Goal: Task Accomplishment & Management: Manage account settings

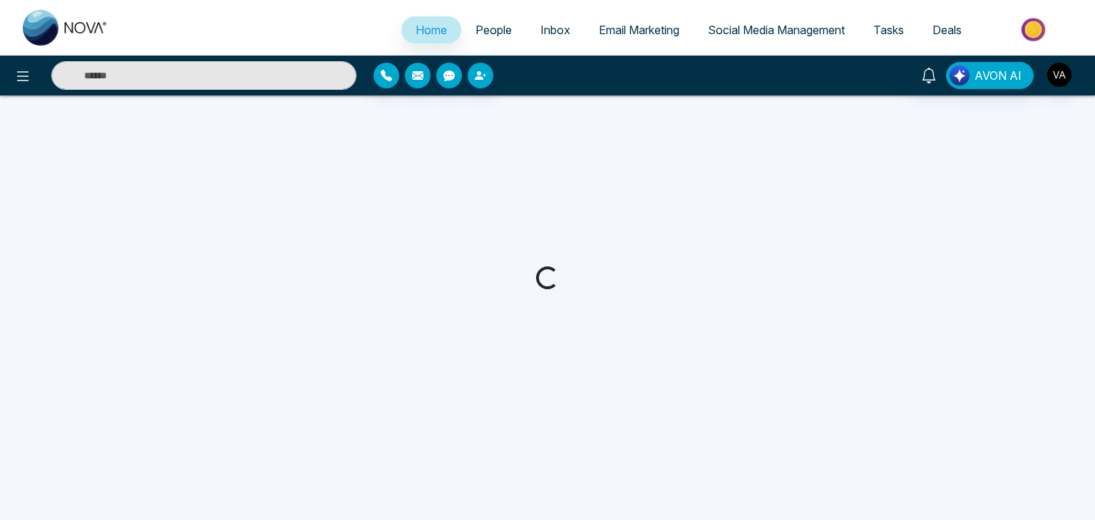
select select "*"
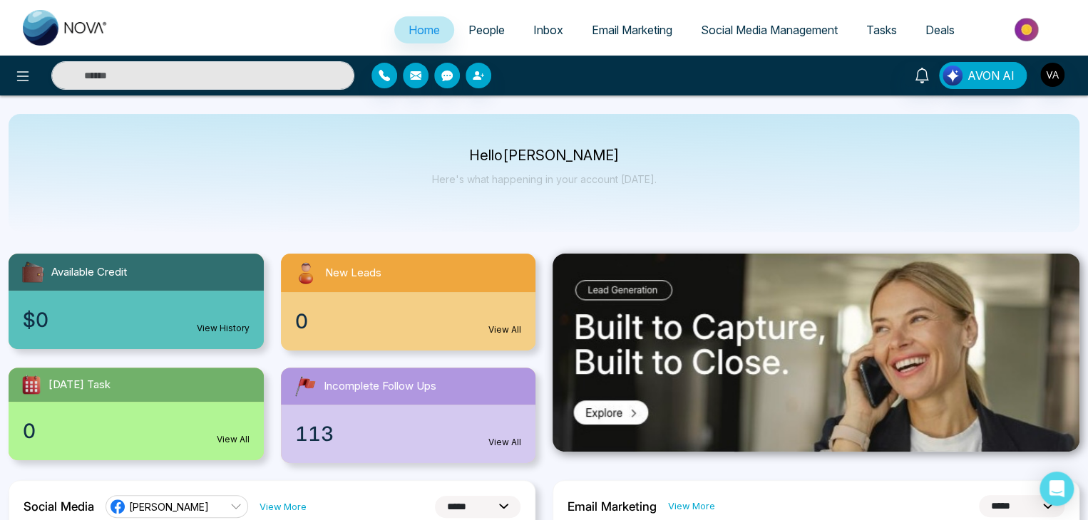
click at [493, 26] on span "People" at bounding box center [486, 30] width 36 height 14
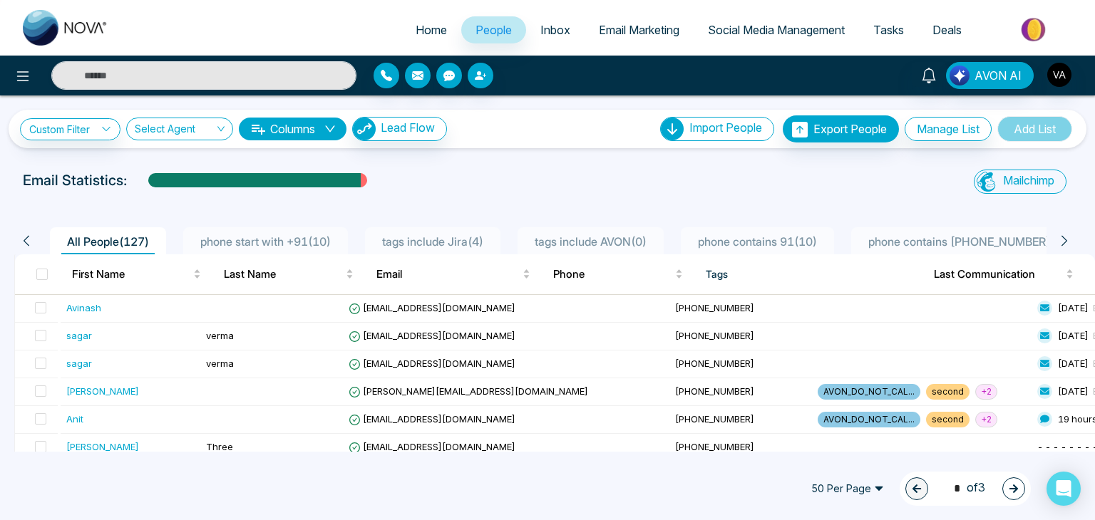
click at [416, 29] on span "Home" at bounding box center [431, 30] width 31 height 14
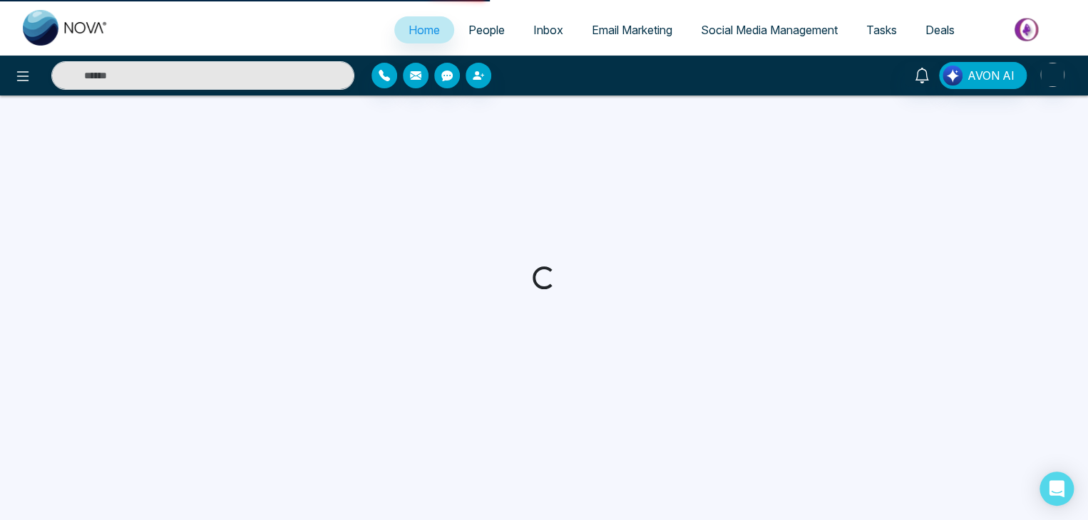
select select "*"
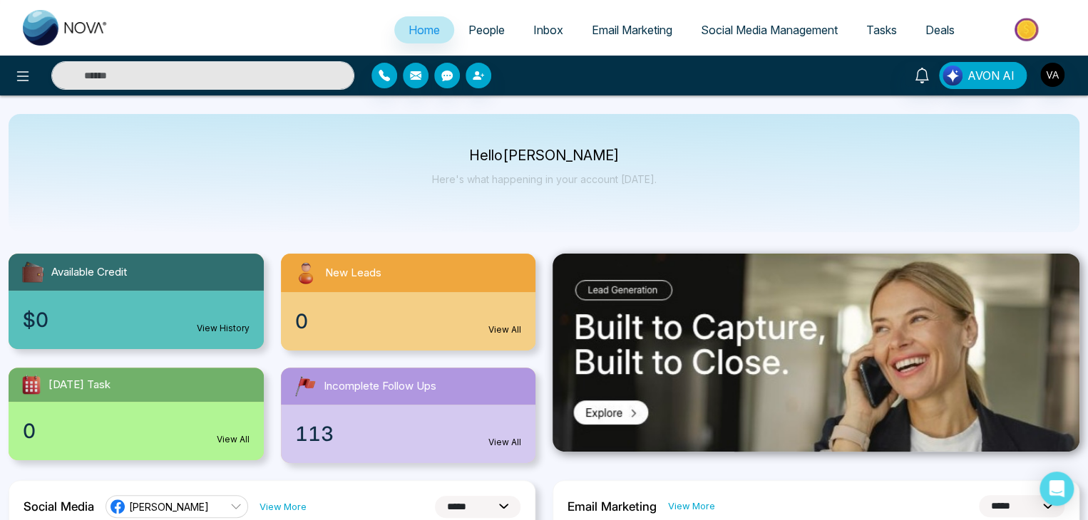
click at [764, 36] on span "Social Media Management" at bounding box center [769, 30] width 137 height 14
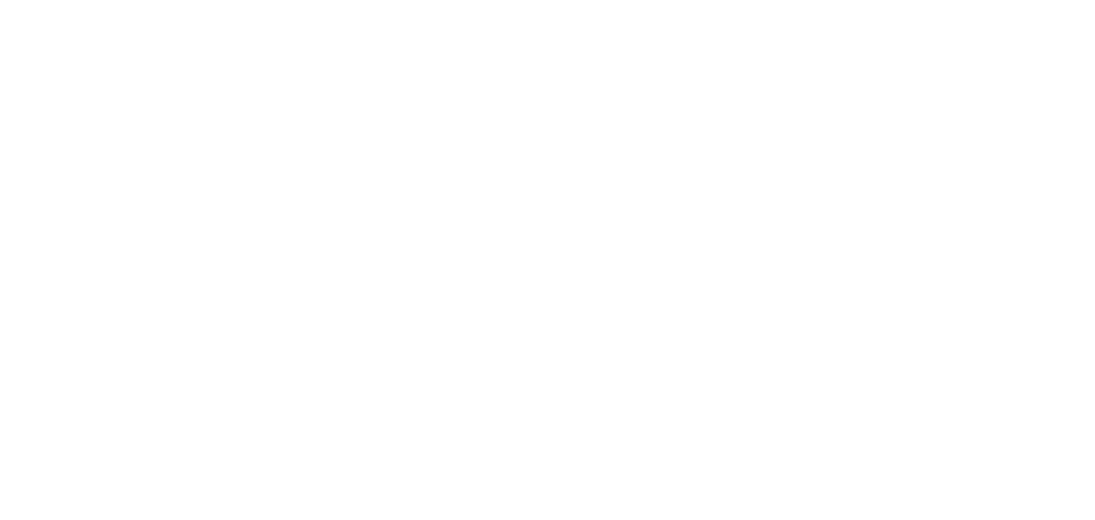
click at [471, 66] on body at bounding box center [547, 260] width 1095 height 520
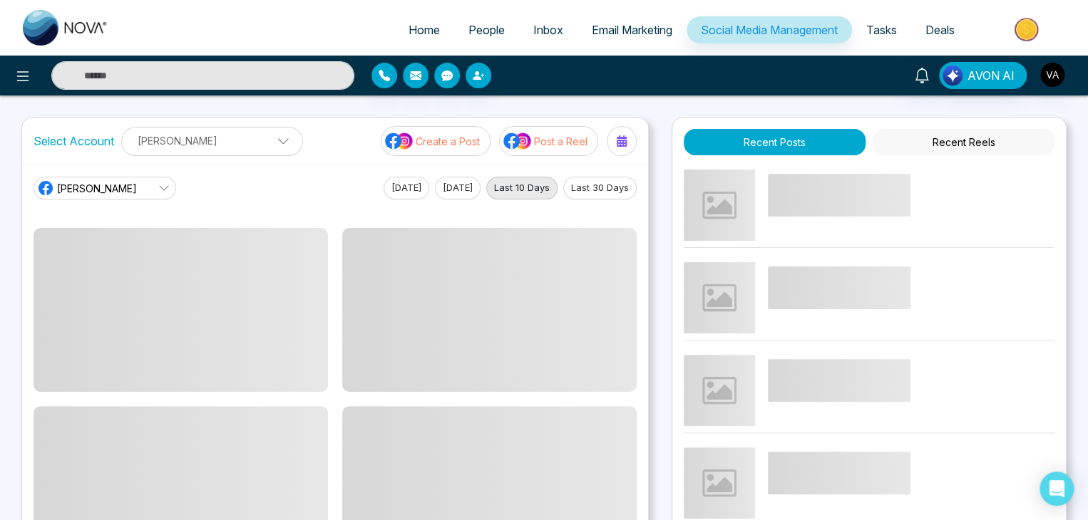
click at [474, 26] on span "People" at bounding box center [486, 30] width 36 height 14
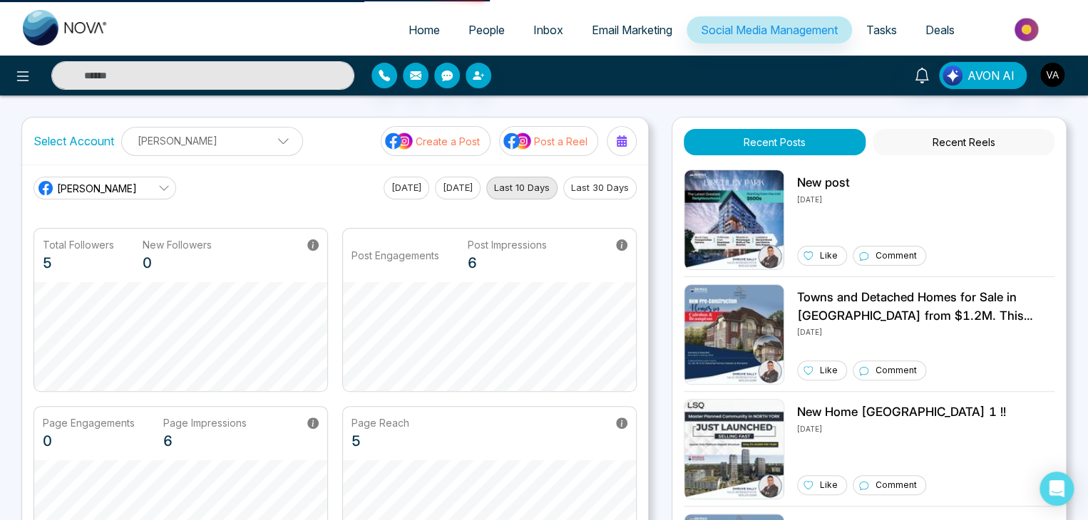
click at [658, 120] on div "Select Account Vijay Kumar Vijay Kumar Add Social Accounts Create a Post Post a…" at bounding box center [543, 374] width 1045 height 514
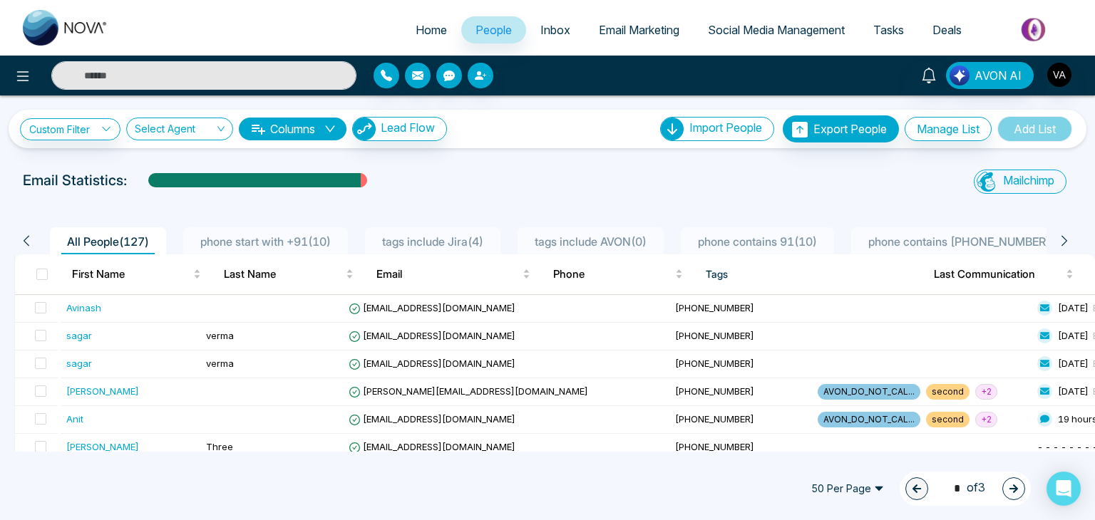
click at [638, 34] on span "Email Marketing" at bounding box center [639, 30] width 81 height 14
click at [754, 30] on span "Social Media Management" at bounding box center [776, 30] width 137 height 14
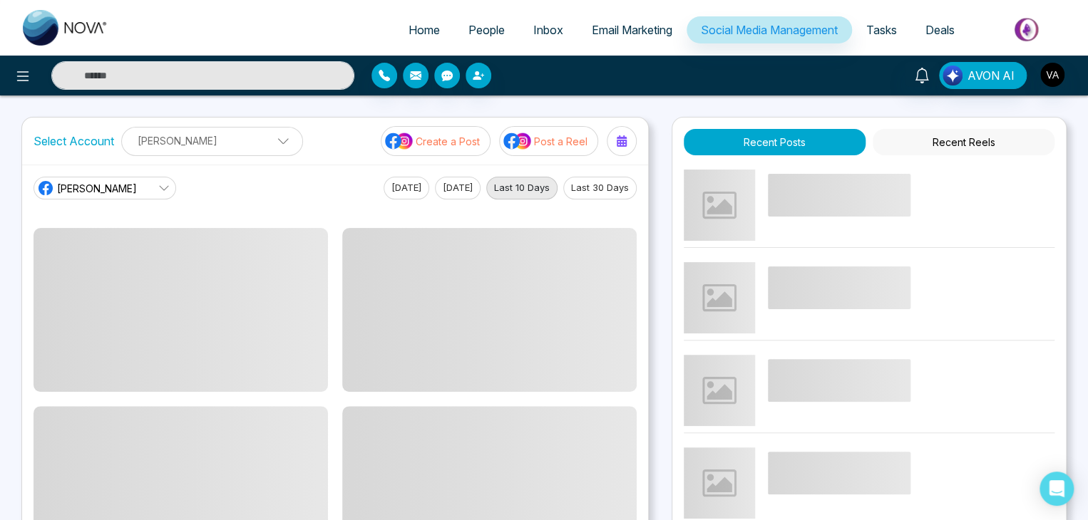
click at [619, 21] on link "Email Marketing" at bounding box center [632, 29] width 109 height 27
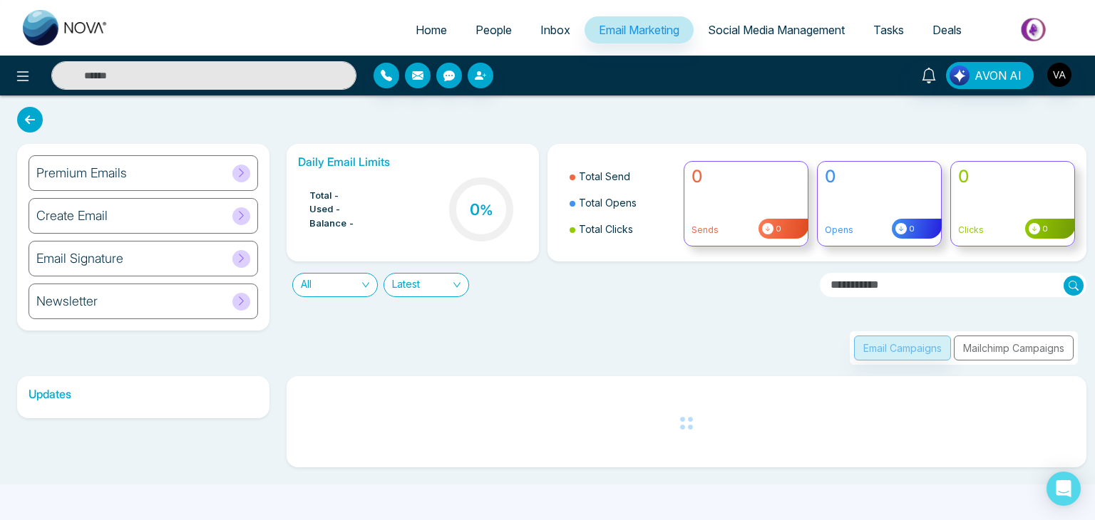
click at [556, 27] on span "Inbox" at bounding box center [555, 30] width 30 height 14
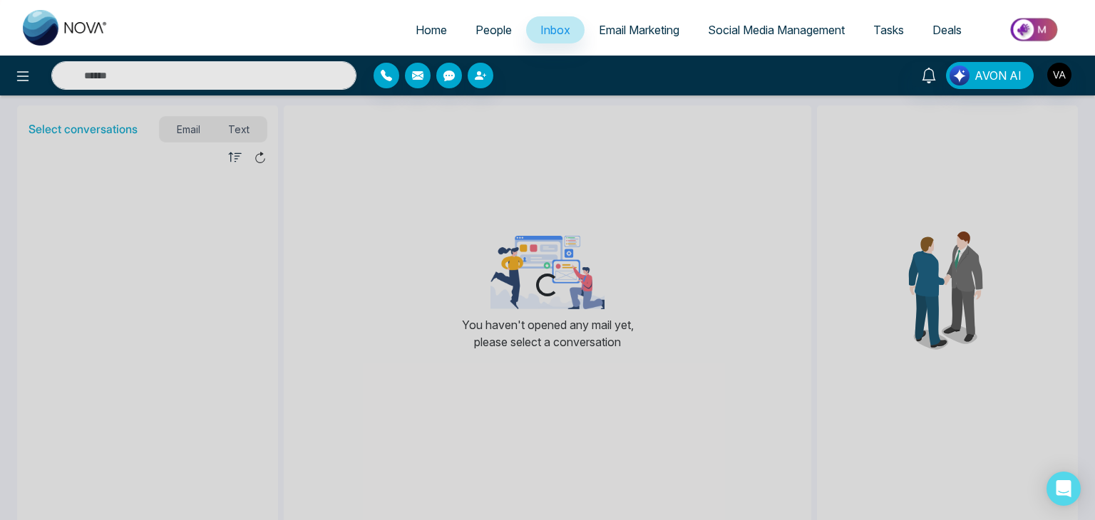
click at [476, 28] on span "People" at bounding box center [494, 30] width 36 height 14
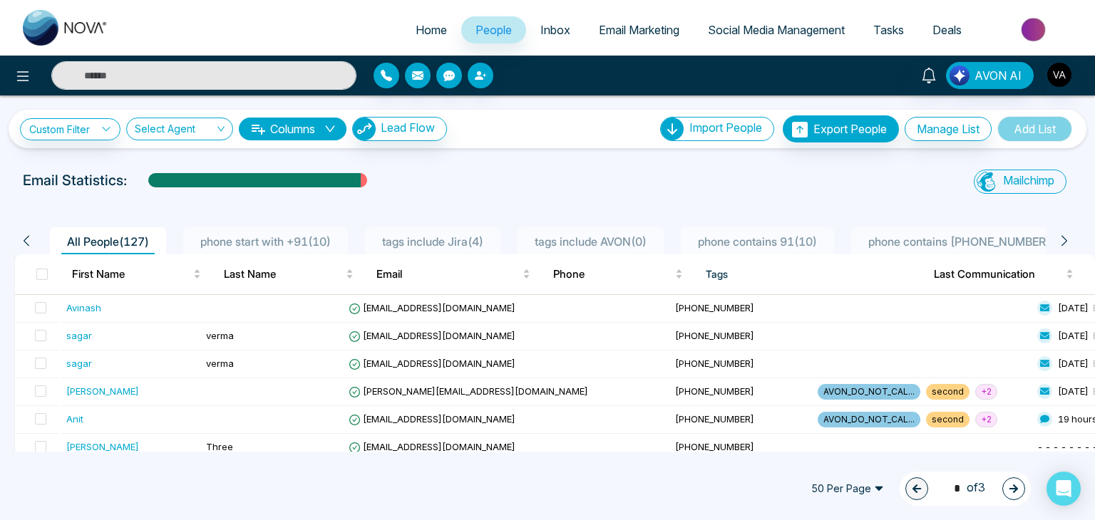
click at [540, 36] on span "Inbox" at bounding box center [555, 30] width 30 height 14
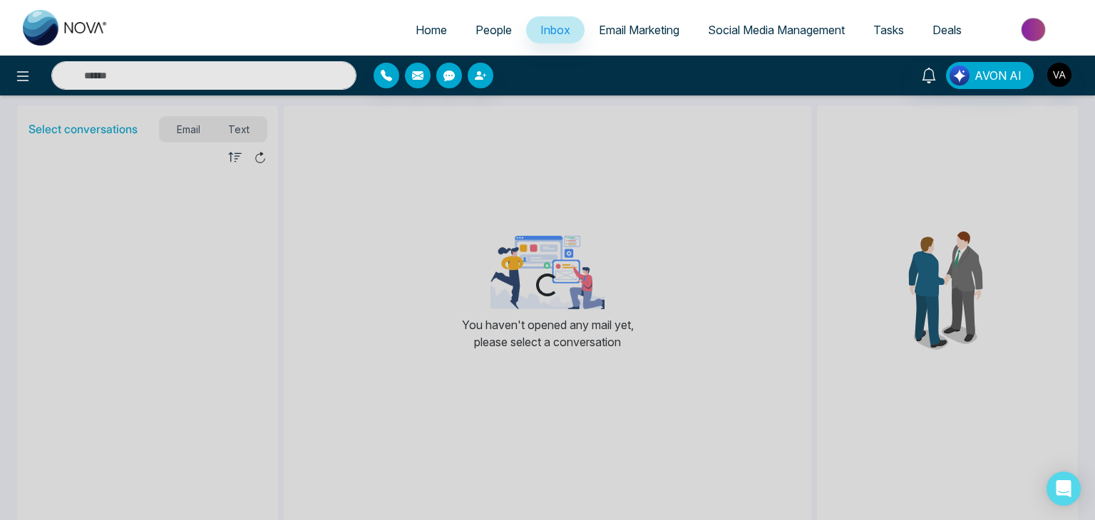
click at [604, 31] on span "Email Marketing" at bounding box center [639, 30] width 81 height 14
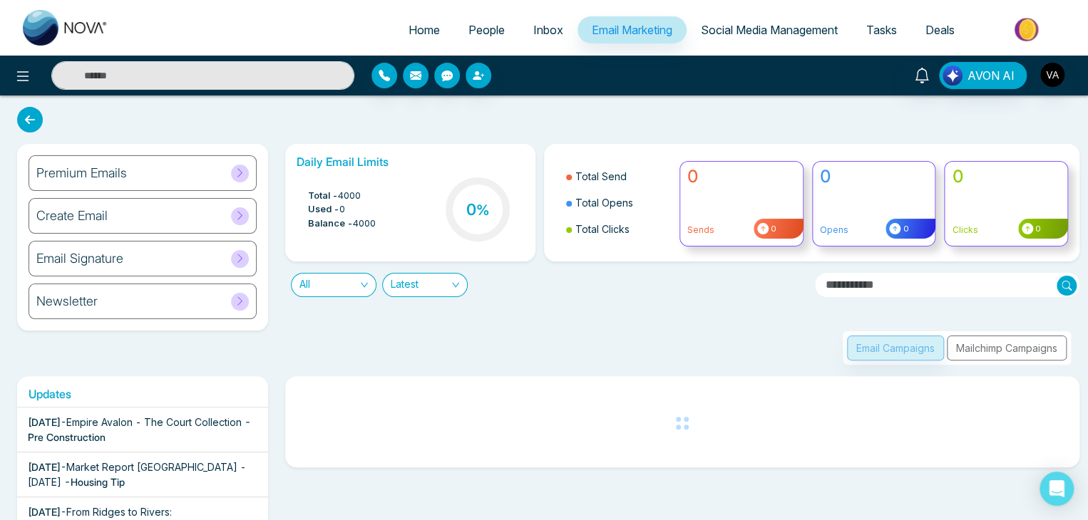
click at [427, 26] on span "Home" at bounding box center [424, 30] width 31 height 14
select select "*"
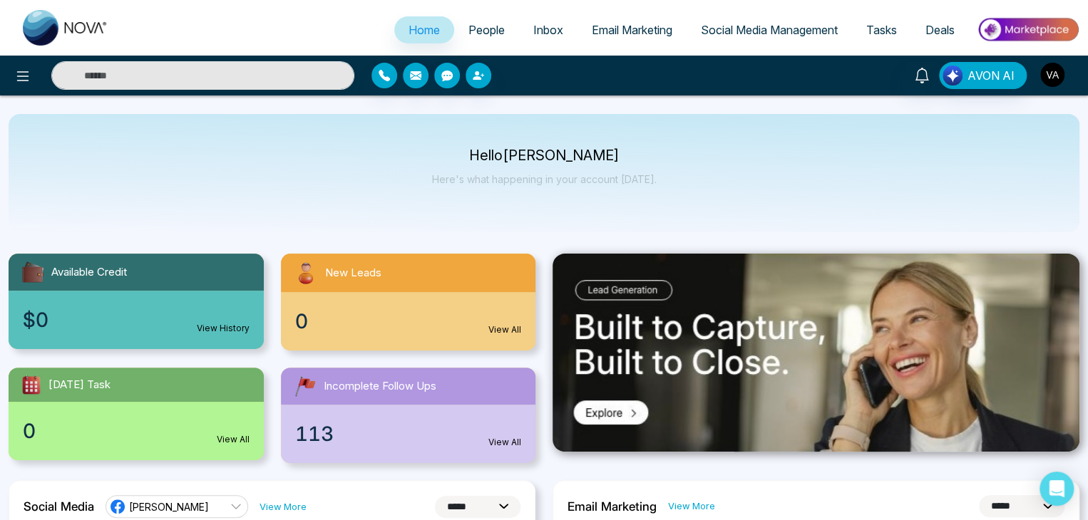
click at [1055, 71] on img "button" at bounding box center [1052, 75] width 24 height 24
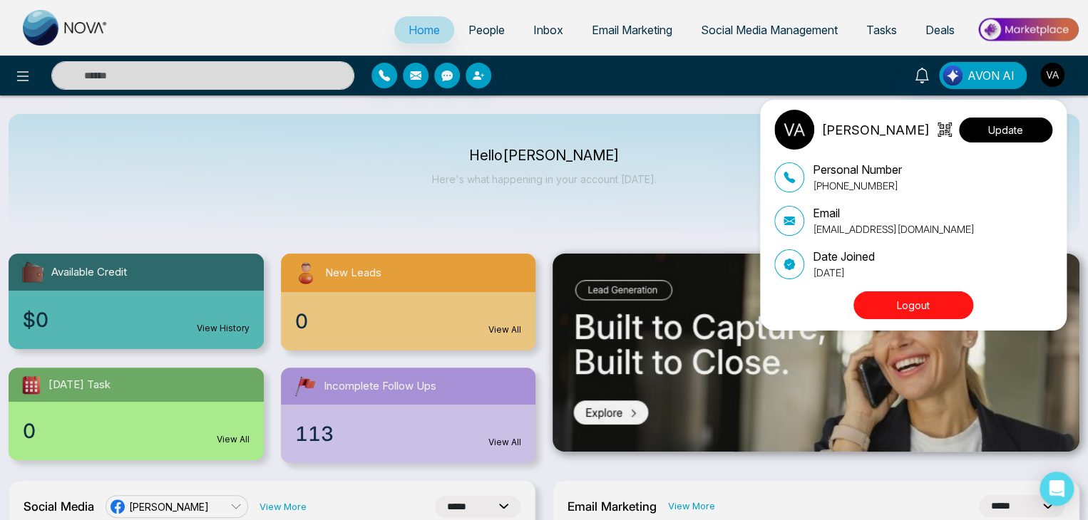
click at [1000, 135] on button "Update" at bounding box center [1005, 130] width 93 height 25
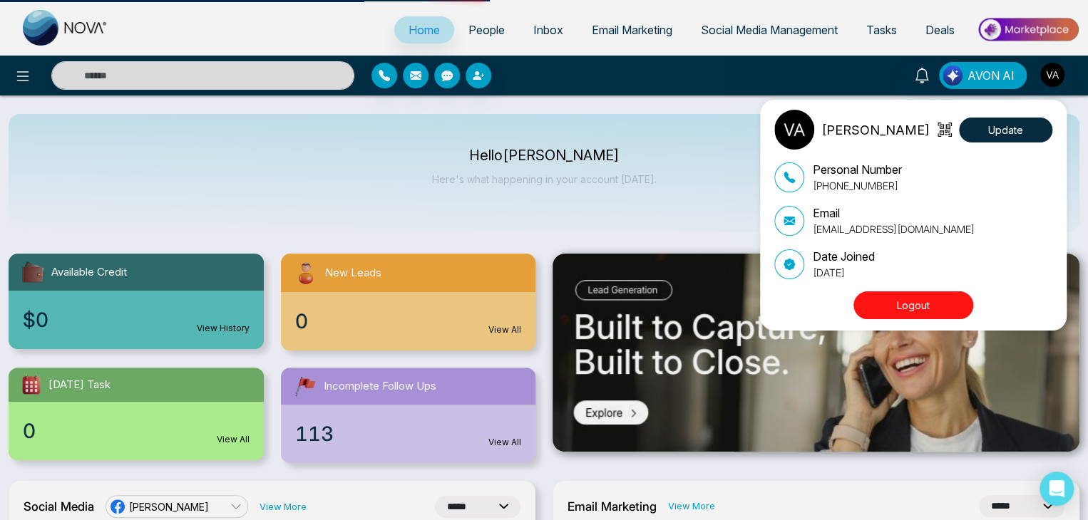
select select "***"
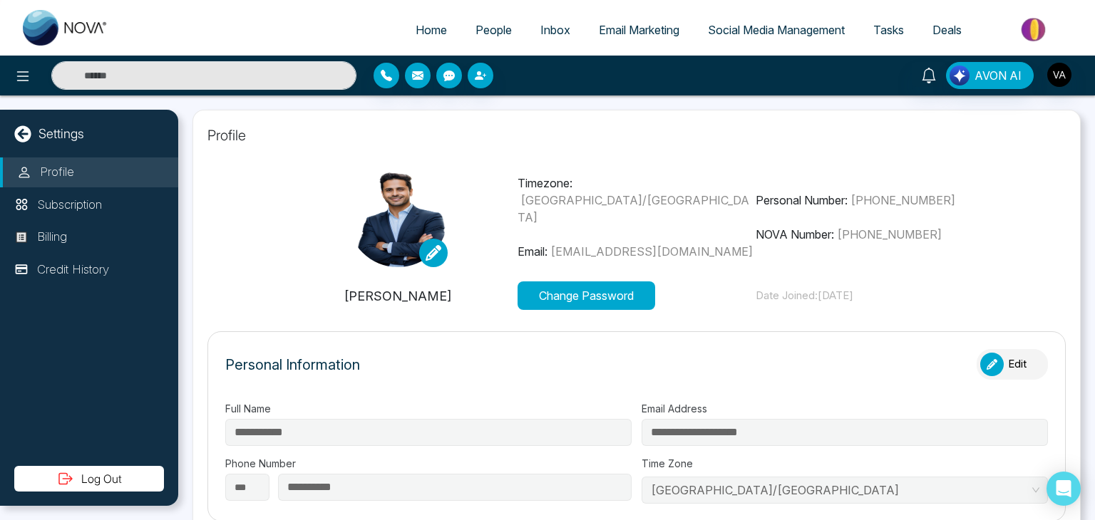
click at [608, 245] on span "vijay@mmnovatech.com" at bounding box center [651, 252] width 202 height 14
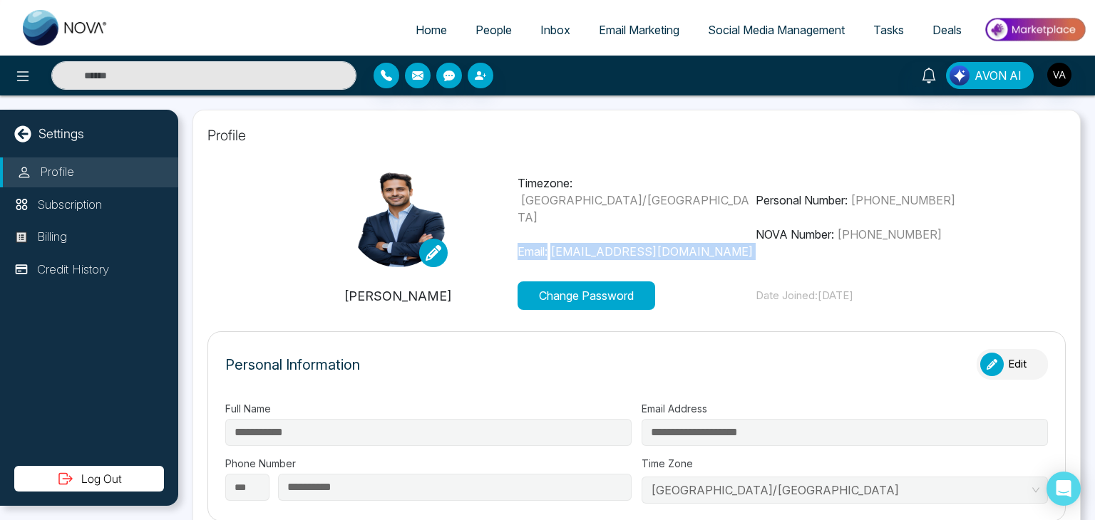
click at [608, 245] on span "vijay@mmnovatech.com" at bounding box center [651, 252] width 202 height 14
click at [736, 34] on span "Social Media Management" at bounding box center [776, 30] width 137 height 14
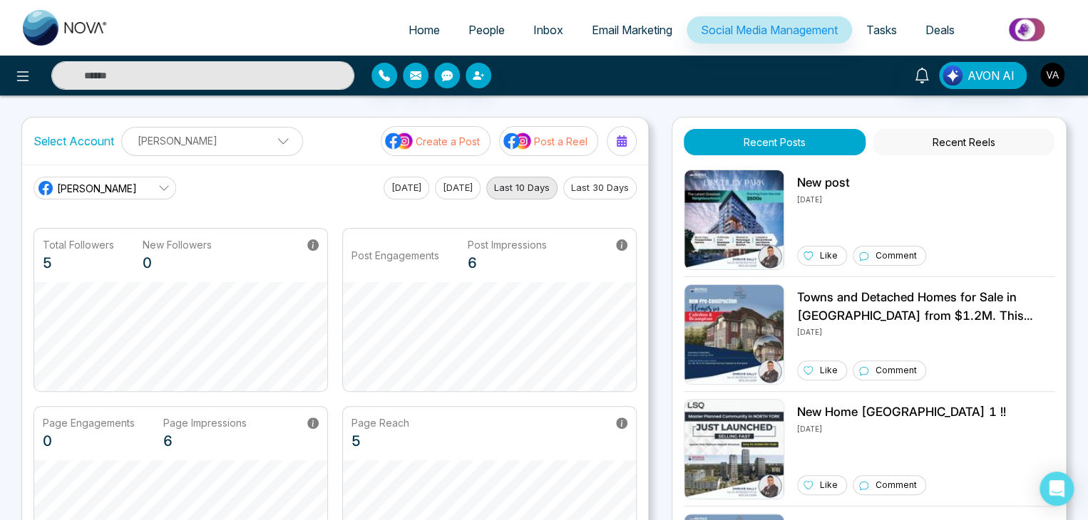
click at [637, 28] on span "Email Marketing" at bounding box center [632, 30] width 81 height 14
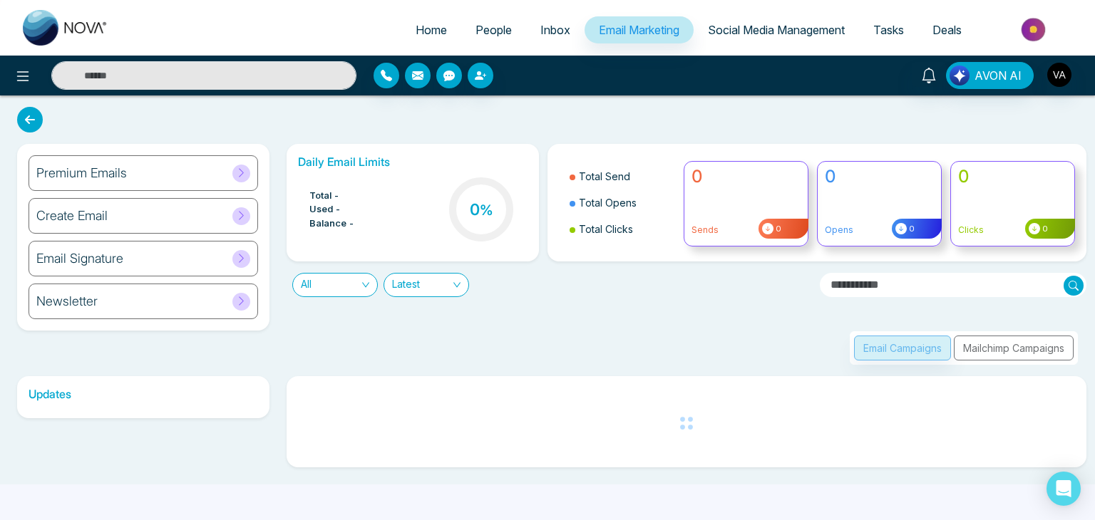
click at [553, 21] on link "Inbox" at bounding box center [555, 29] width 58 height 27
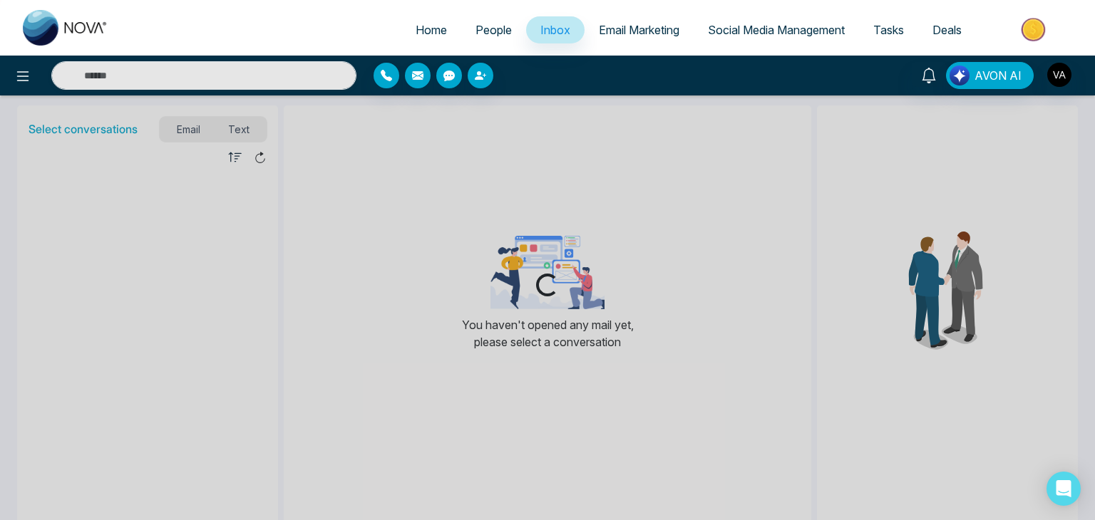
click at [498, 19] on link "People" at bounding box center [493, 29] width 65 height 27
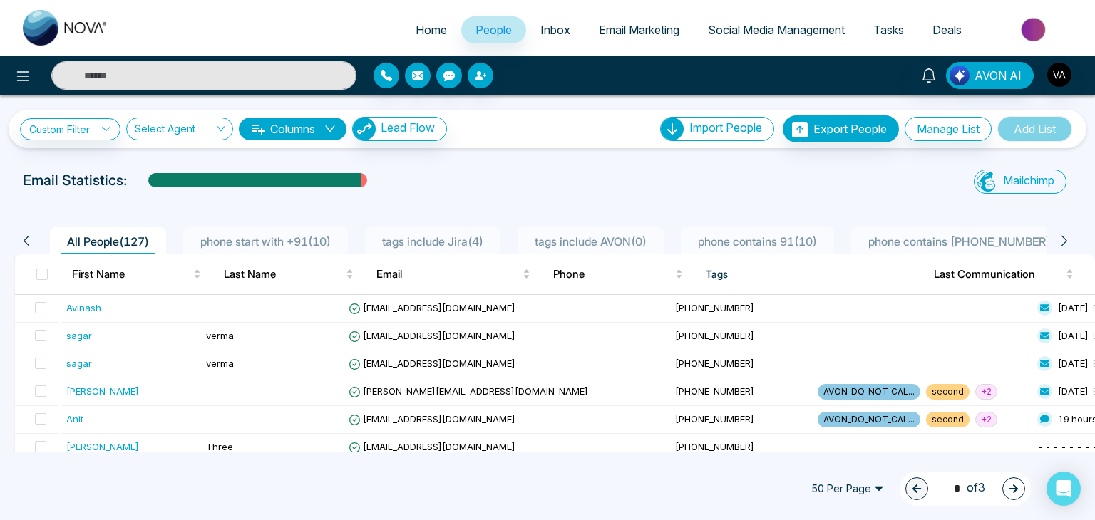
click at [636, 39] on link "Email Marketing" at bounding box center [639, 29] width 109 height 27
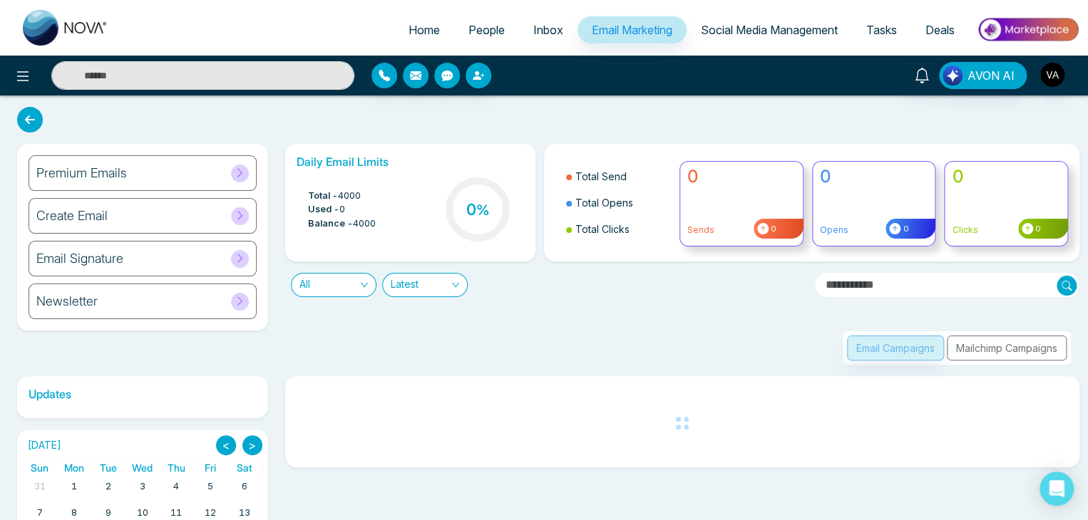
click at [774, 36] on span "Social Media Management" at bounding box center [769, 30] width 137 height 14
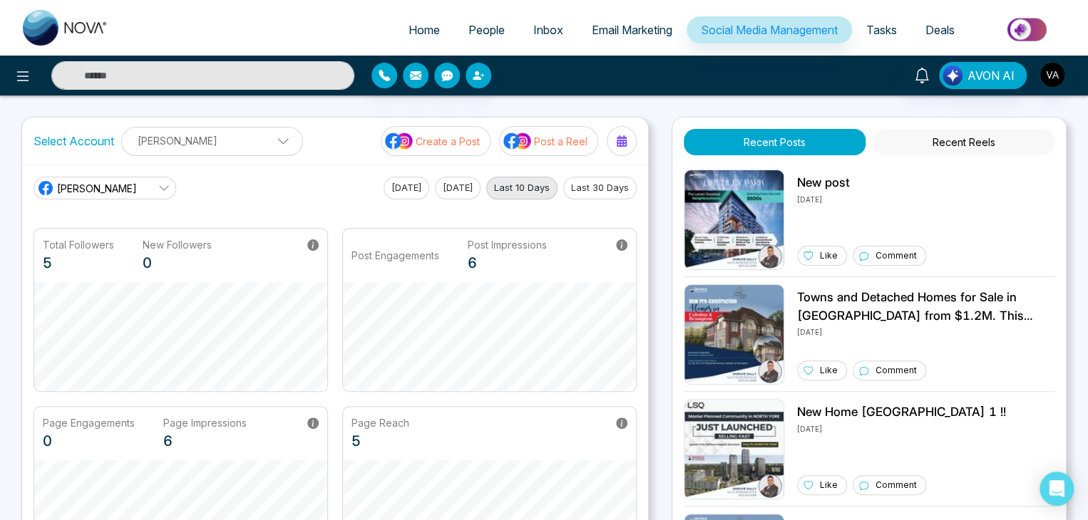
click at [493, 27] on span "People" at bounding box center [486, 30] width 36 height 14
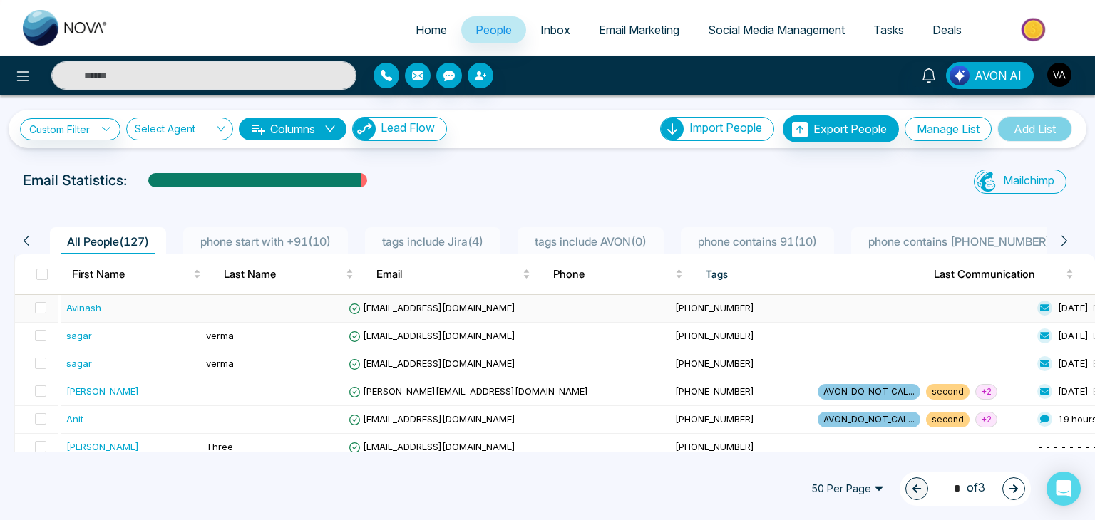
click at [485, 309] on span "avinash@mmnovatech.com" at bounding box center [432, 307] width 167 height 11
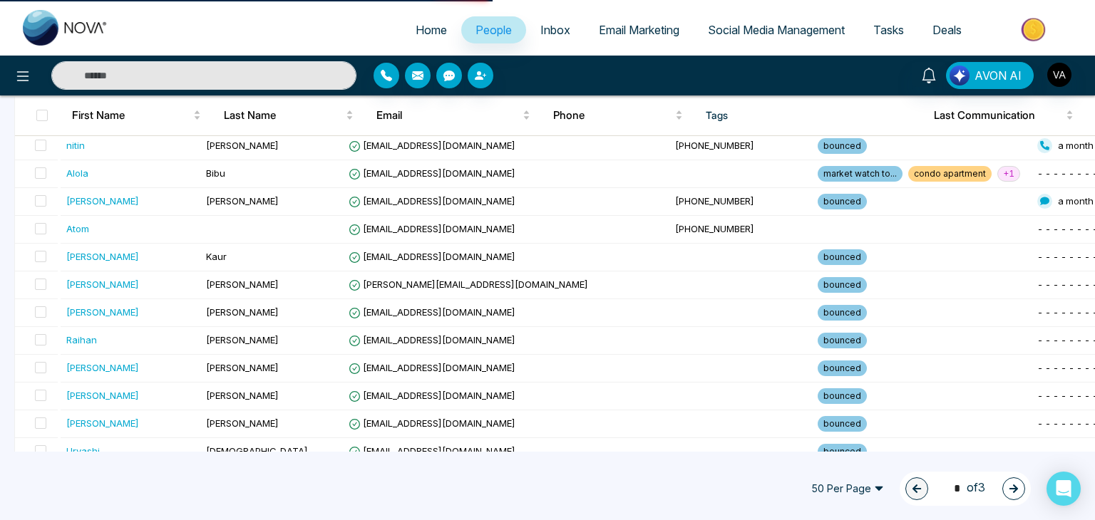
scroll to position [384, 0]
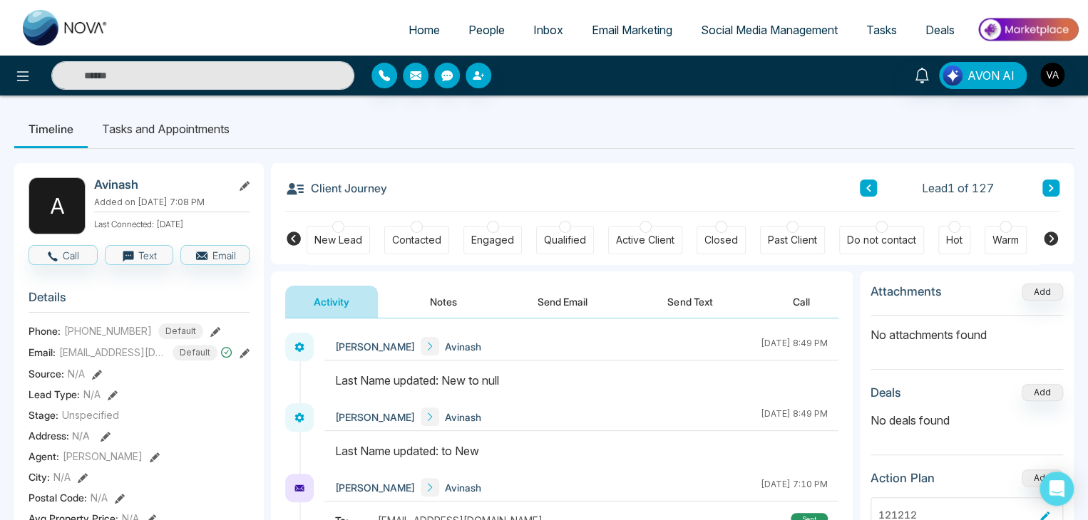
click at [485, 29] on span "People" at bounding box center [486, 30] width 36 height 14
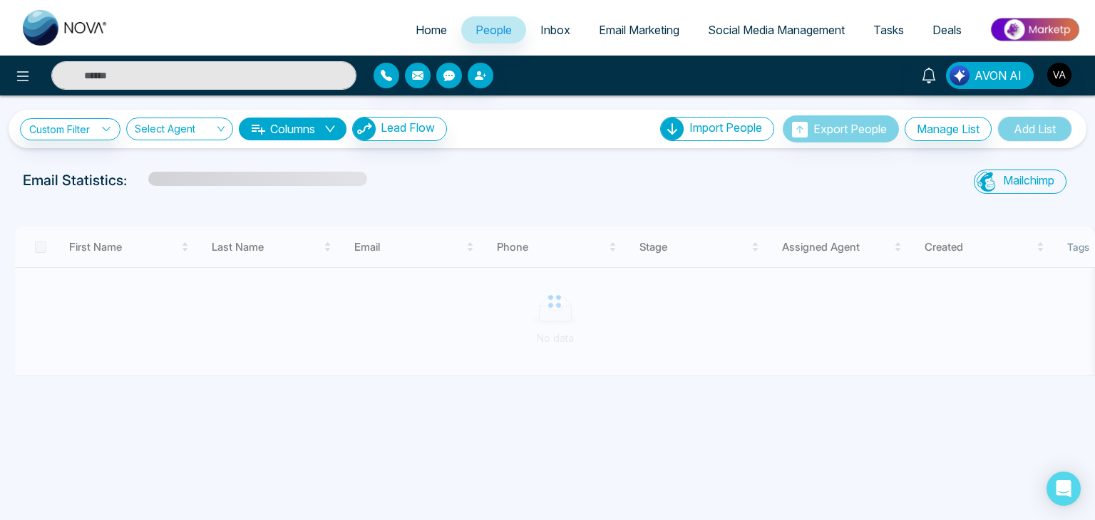
click at [782, 29] on span "Social Media Management" at bounding box center [776, 30] width 137 height 14
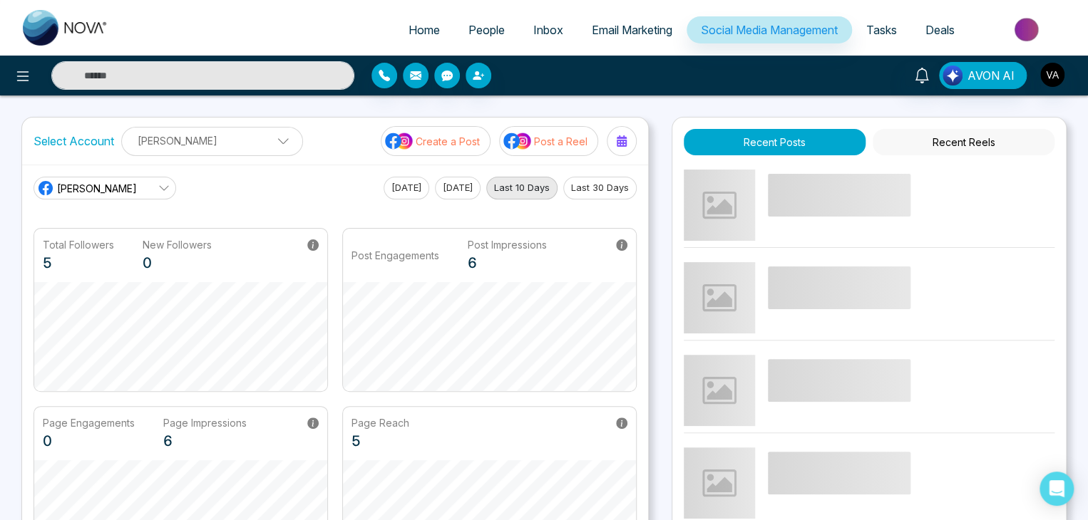
click at [875, 21] on link "Tasks" at bounding box center [881, 29] width 59 height 27
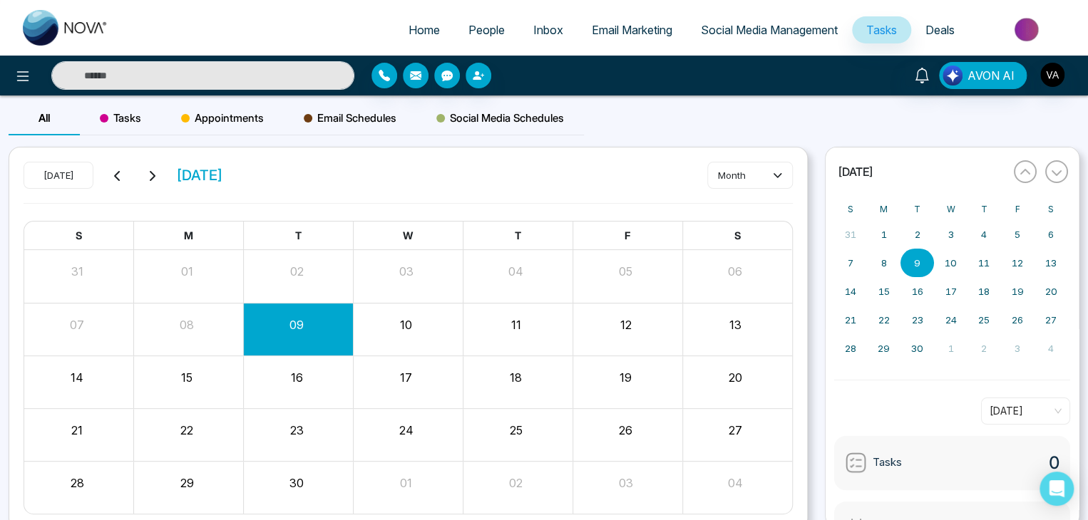
click at [950, 27] on span "Deals" at bounding box center [939, 30] width 29 height 14
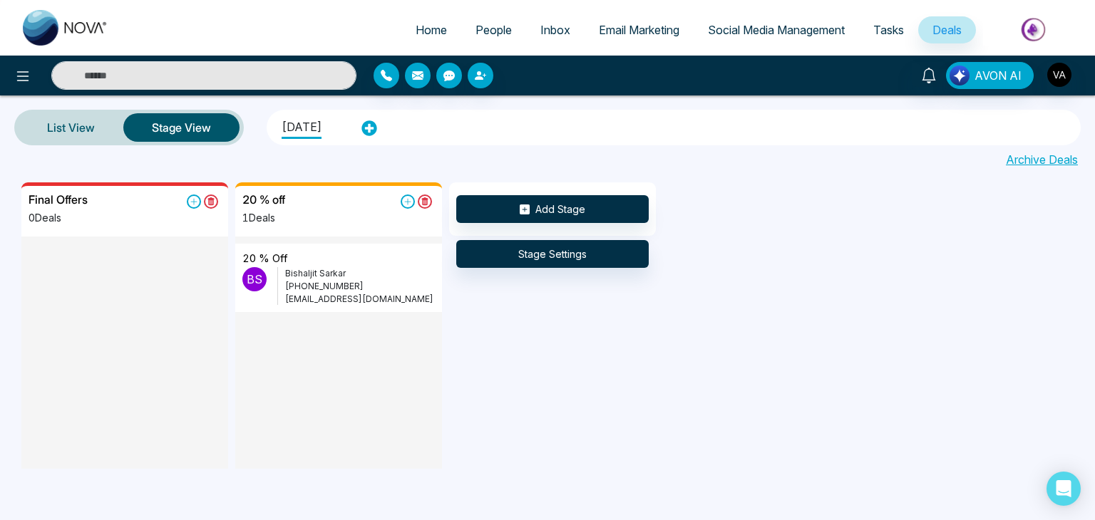
click at [488, 28] on span "People" at bounding box center [494, 30] width 36 height 14
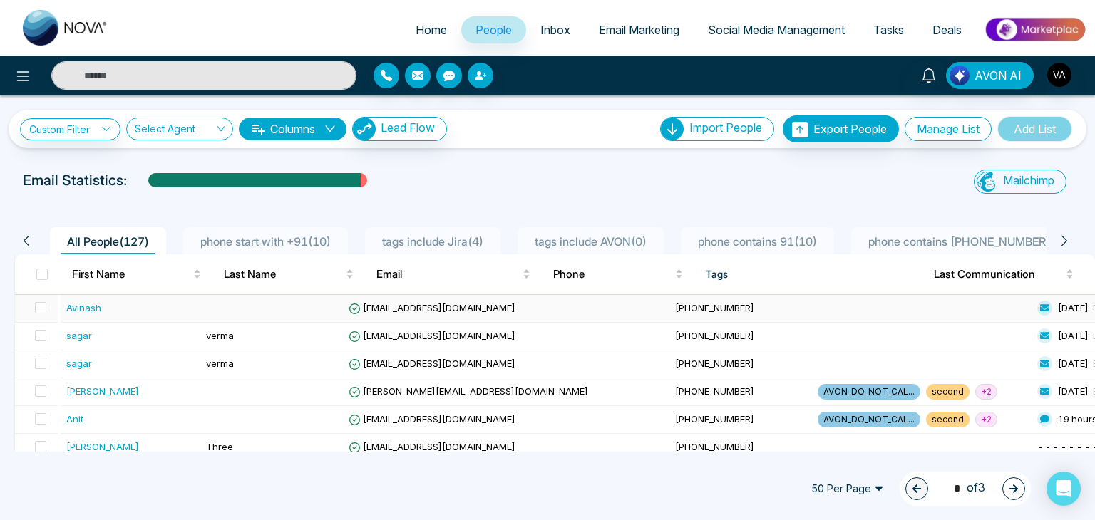
click at [675, 306] on span "+918319172739" at bounding box center [714, 307] width 79 height 11
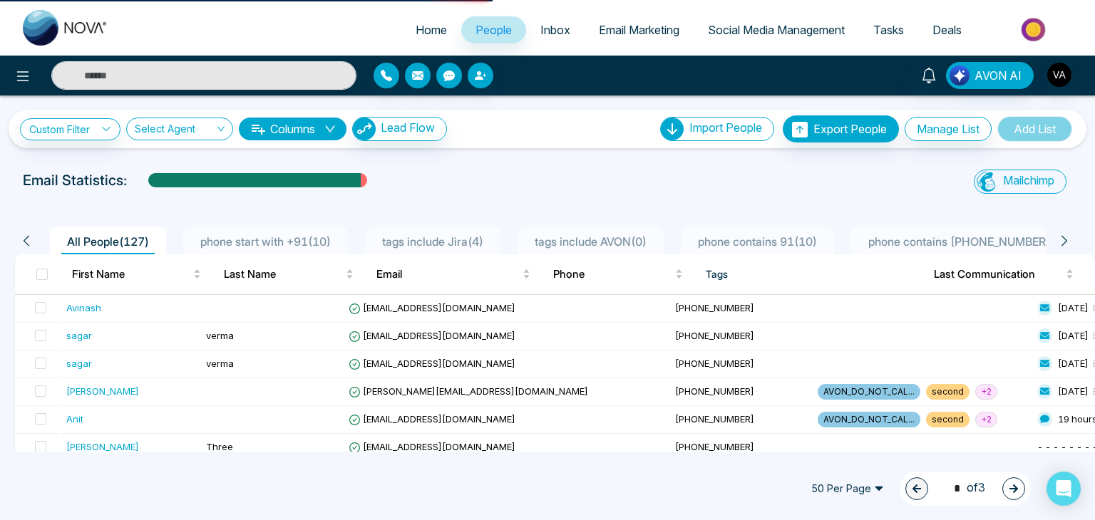
click at [619, 32] on span "Email Marketing" at bounding box center [639, 30] width 81 height 14
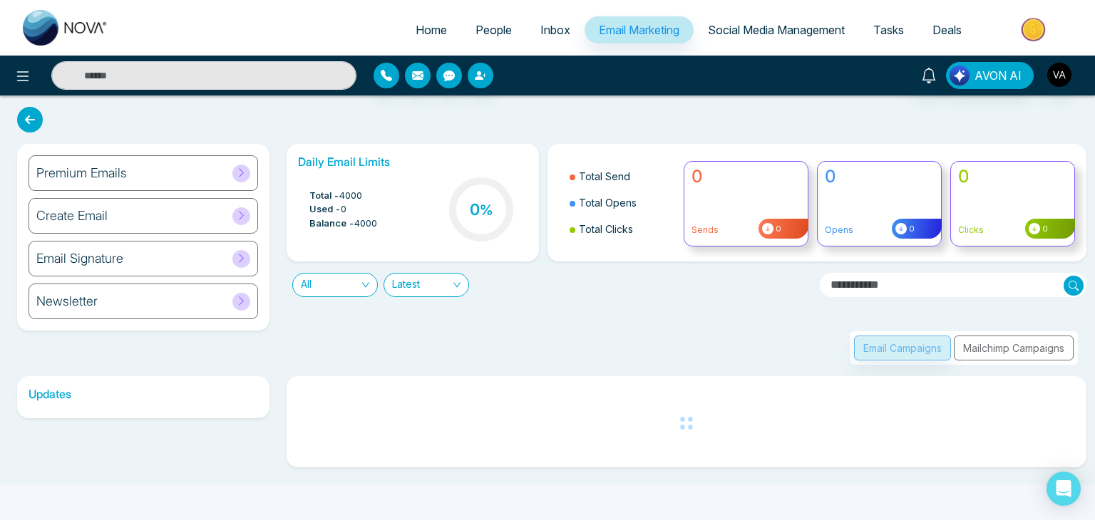
click at [191, 168] on div "Premium Emails" at bounding box center [144, 173] width 230 height 36
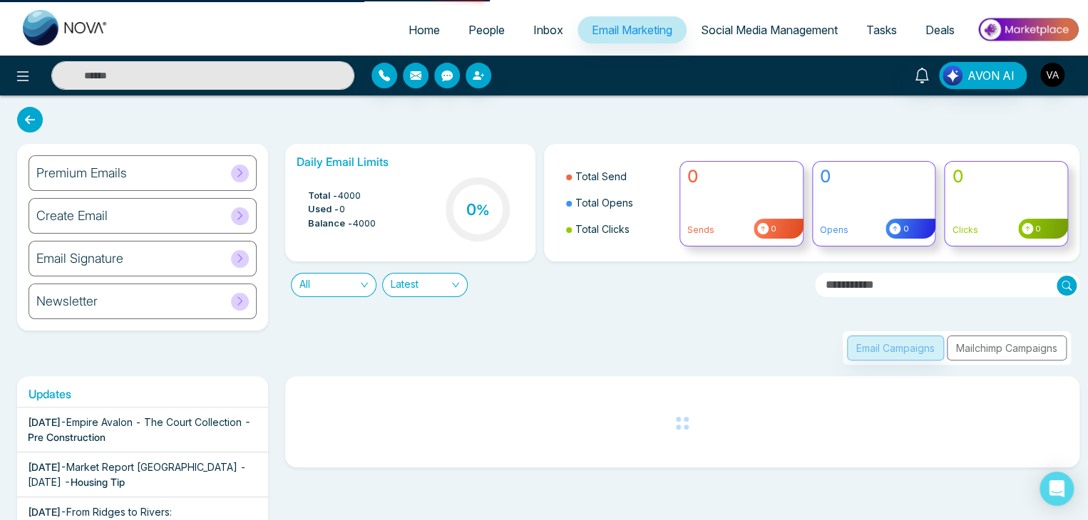
click at [948, 26] on span "Deals" at bounding box center [939, 30] width 29 height 14
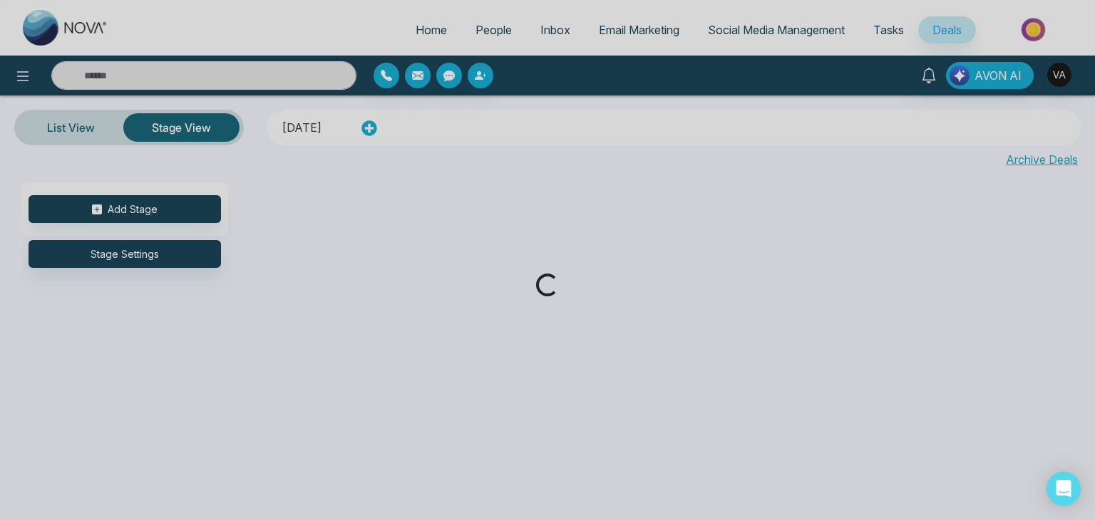
click at [875, 32] on div "Loading..." at bounding box center [547, 260] width 1095 height 520
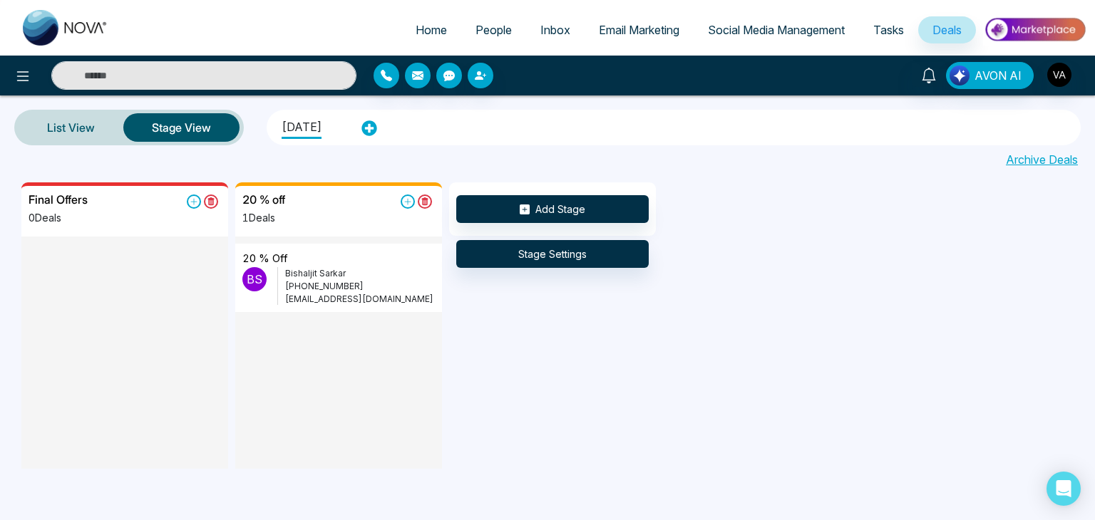
click at [757, 33] on span "Social Media Management" at bounding box center [776, 30] width 137 height 14
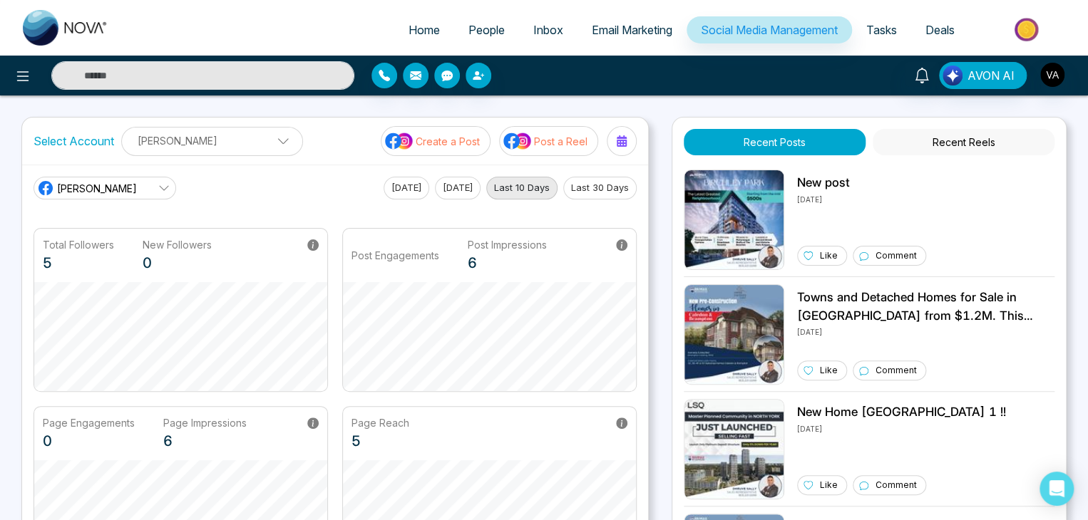
click at [641, 24] on span "Email Marketing" at bounding box center [632, 30] width 81 height 14
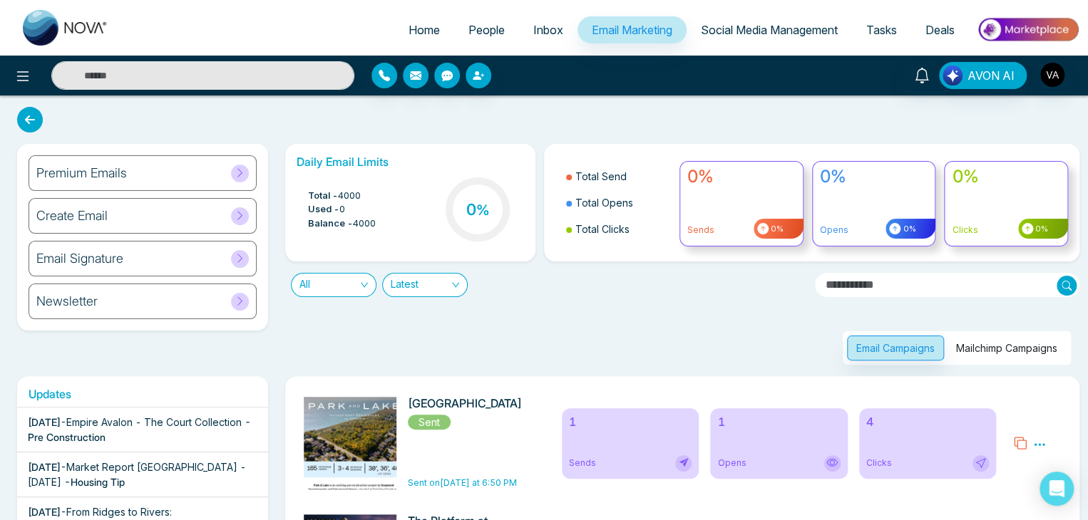
click at [470, 28] on span "People" at bounding box center [486, 30] width 36 height 14
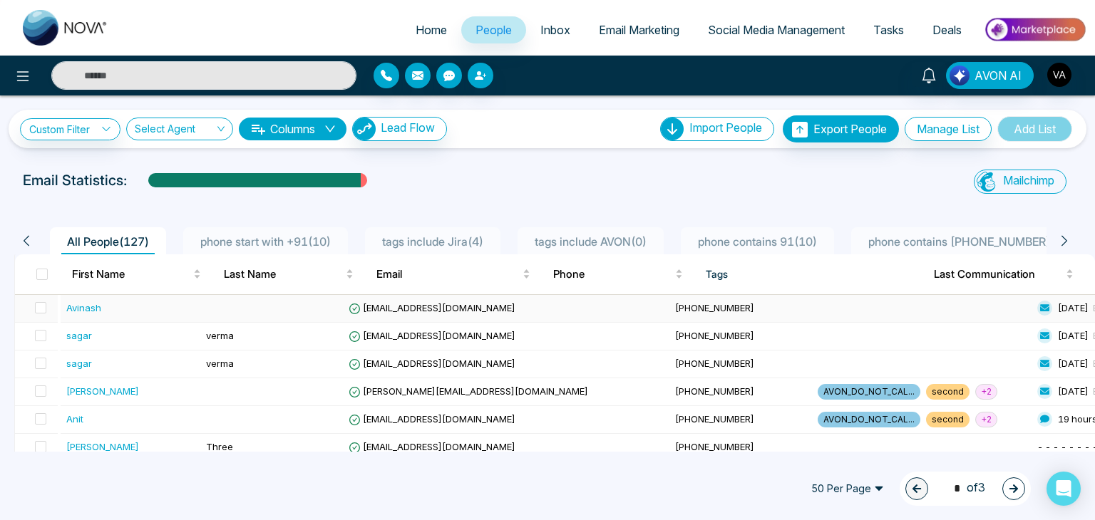
click at [471, 311] on span "avinash@mmnovatech.com" at bounding box center [432, 307] width 167 height 11
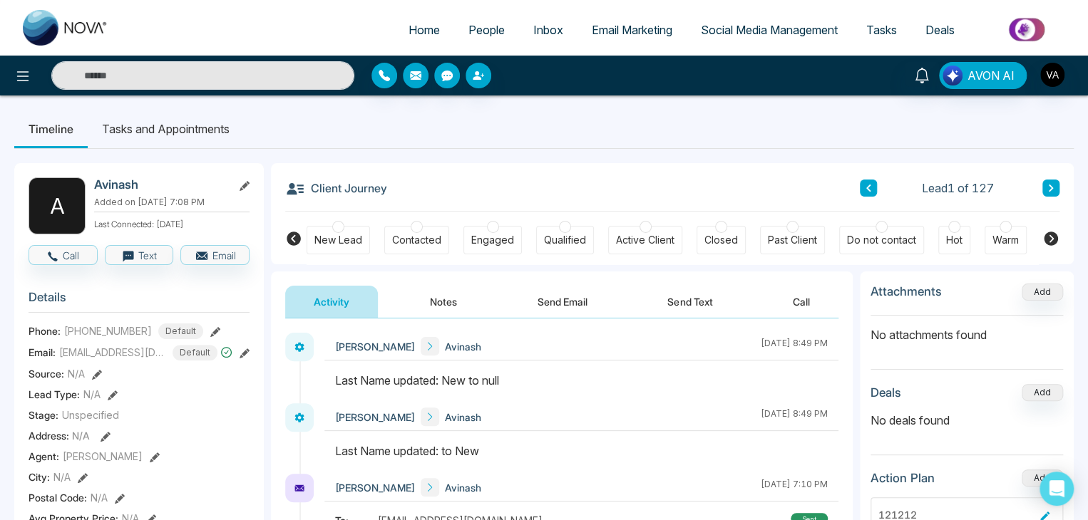
click at [419, 30] on span "Home" at bounding box center [424, 30] width 31 height 14
select select "*"
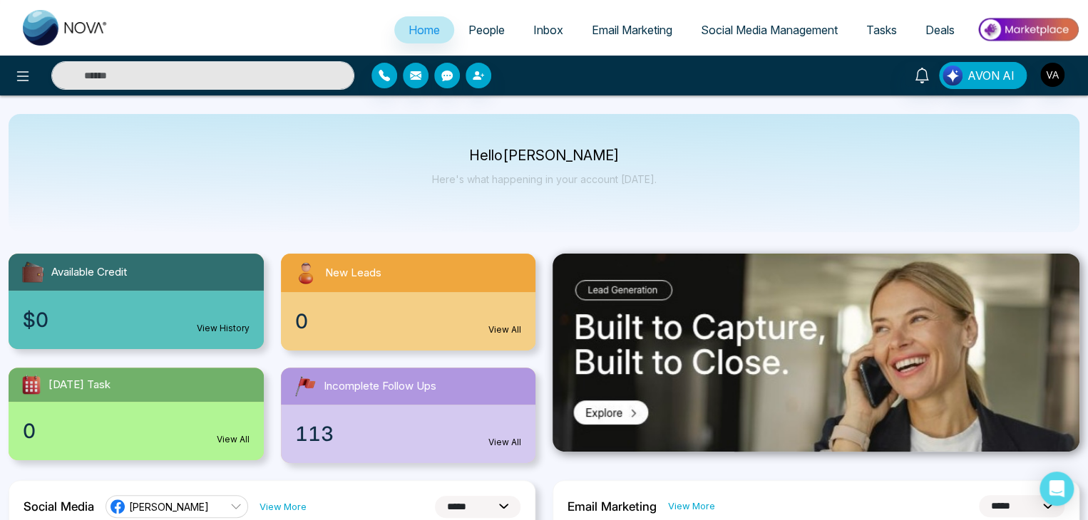
click at [746, 33] on span "Social Media Management" at bounding box center [769, 30] width 137 height 14
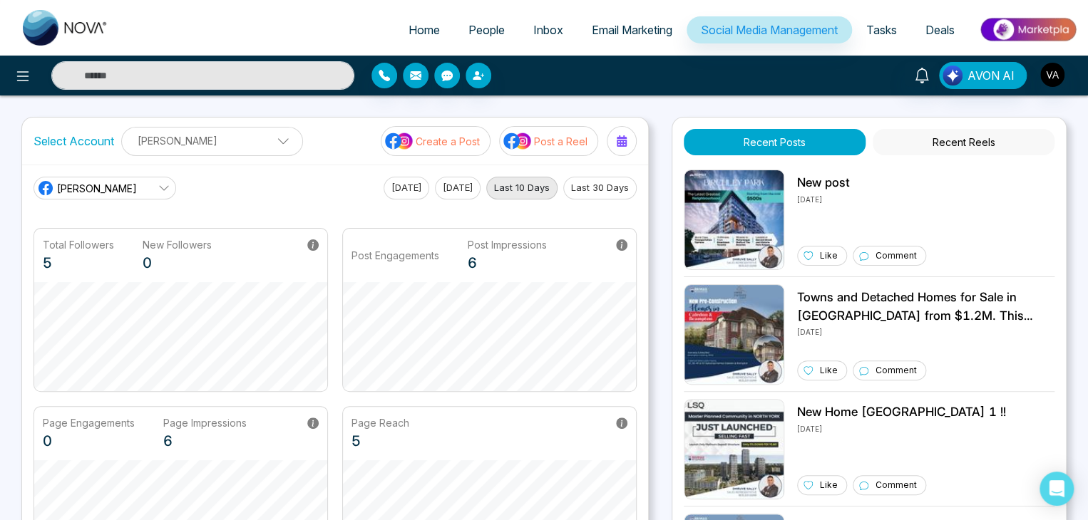
click at [633, 31] on span "Email Marketing" at bounding box center [632, 30] width 81 height 14
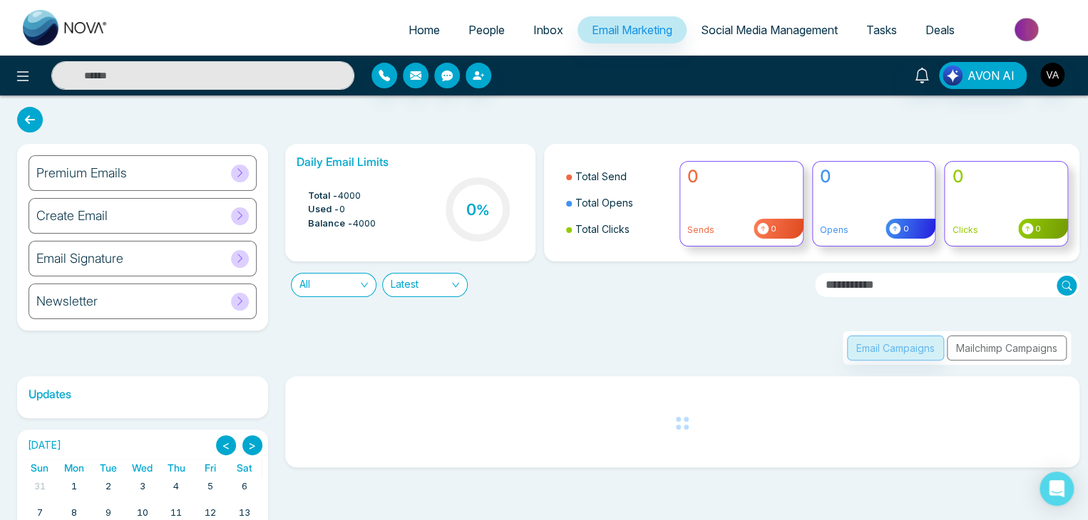
click at [242, 169] on icon at bounding box center [240, 173] width 11 height 11
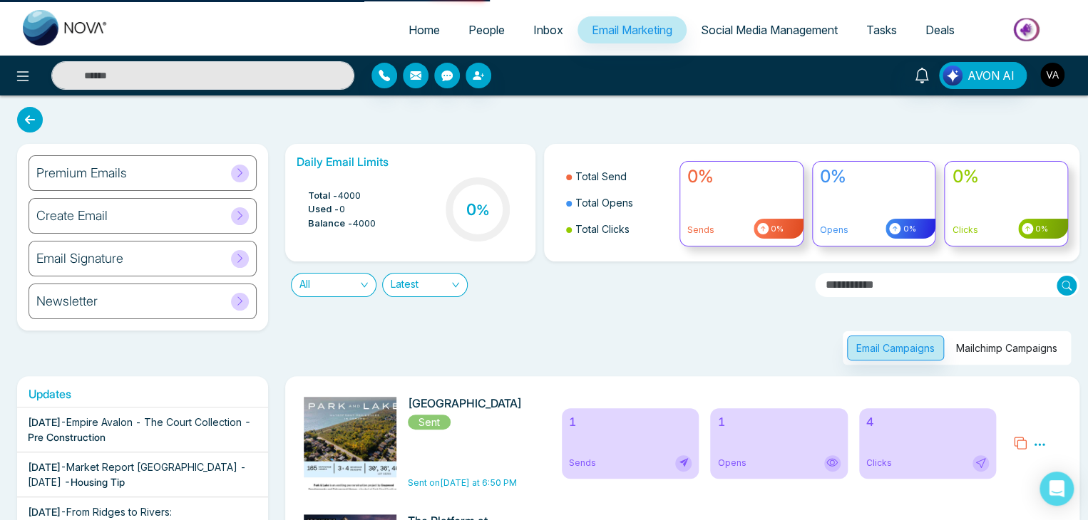
click at [1044, 84] on img "button" at bounding box center [1052, 75] width 24 height 24
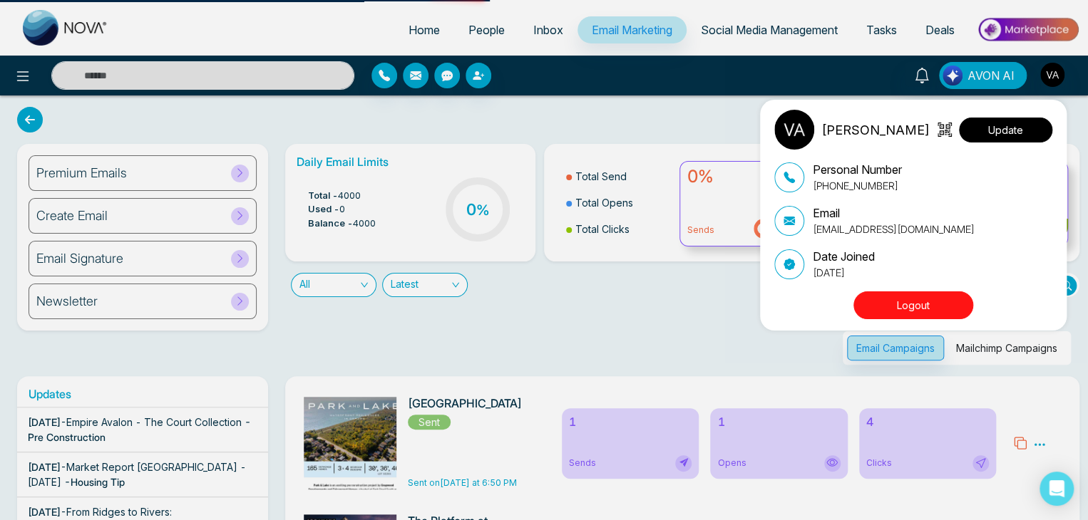
click at [1011, 132] on button "Update" at bounding box center [1005, 130] width 93 height 25
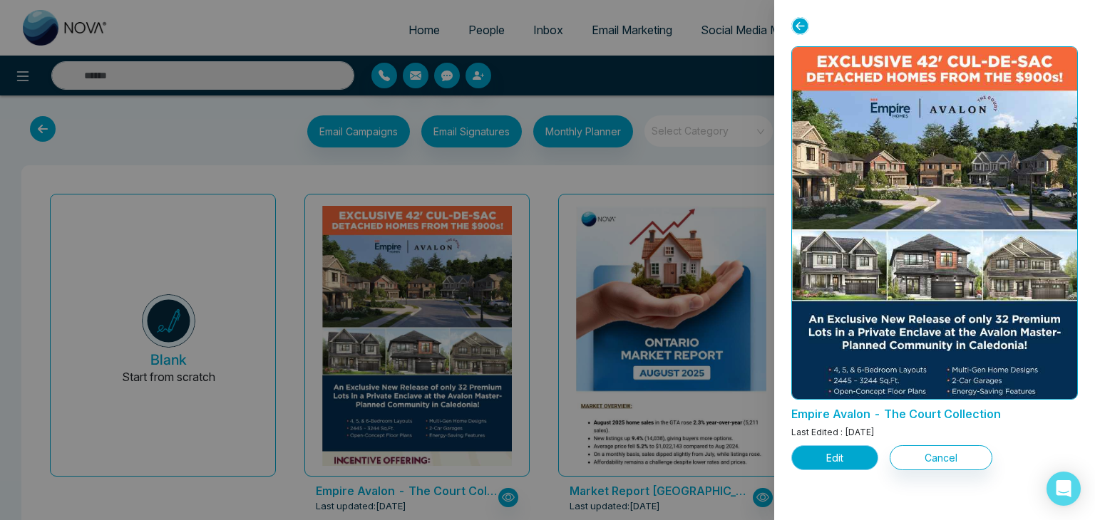
click at [824, 457] on button "Edit" at bounding box center [834, 458] width 87 height 25
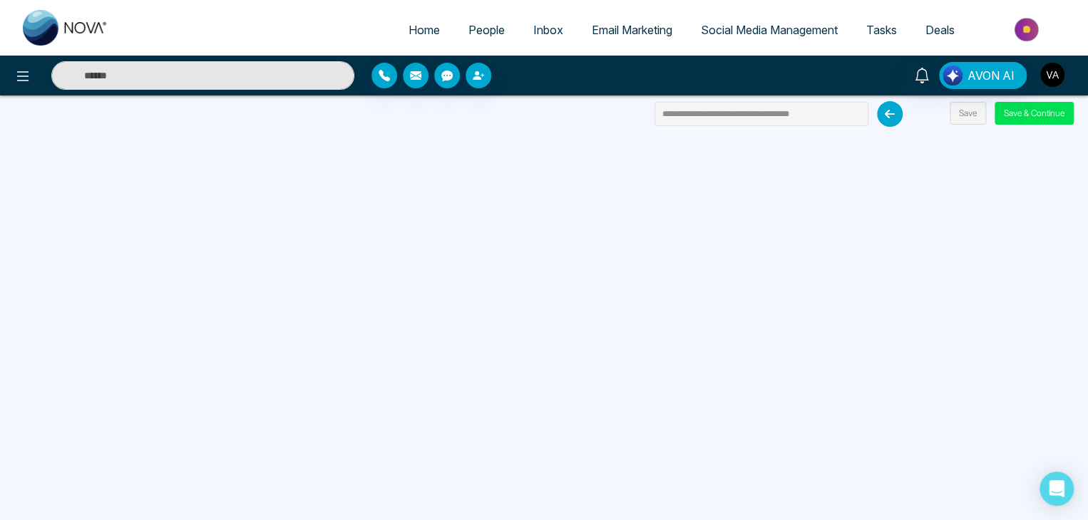
click at [1054, 78] on img "button" at bounding box center [1052, 75] width 24 height 24
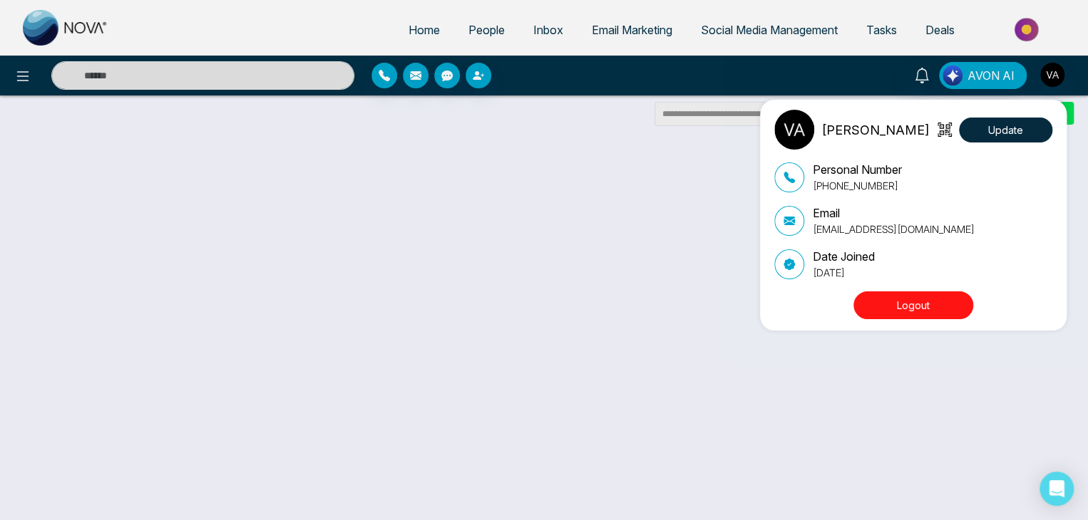
click at [870, 223] on p "[EMAIL_ADDRESS][DOMAIN_NAME]" at bounding box center [894, 229] width 162 height 15
copy div "[EMAIL_ADDRESS][DOMAIN_NAME]"
click at [887, 309] on button "Logout" at bounding box center [913, 306] width 120 height 28
